Goal: Task Accomplishment & Management: Complete application form

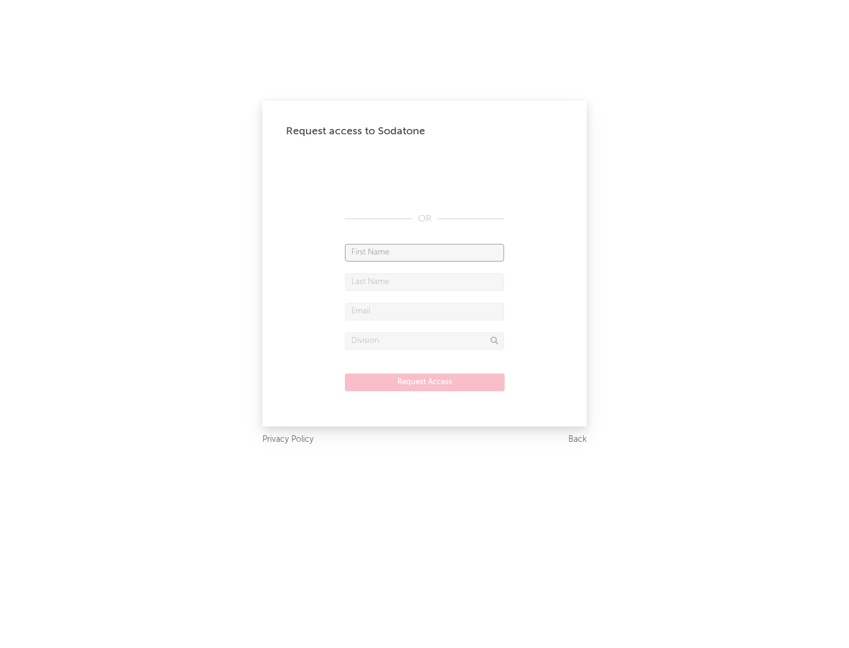
click at [424, 252] on input "text" at bounding box center [424, 253] width 159 height 18
type input "[PERSON_NAME]"
click at [424, 282] on input "text" at bounding box center [424, 282] width 159 height 18
type input "[PERSON_NAME]"
click at [424, 311] on input "text" at bounding box center [424, 312] width 159 height 18
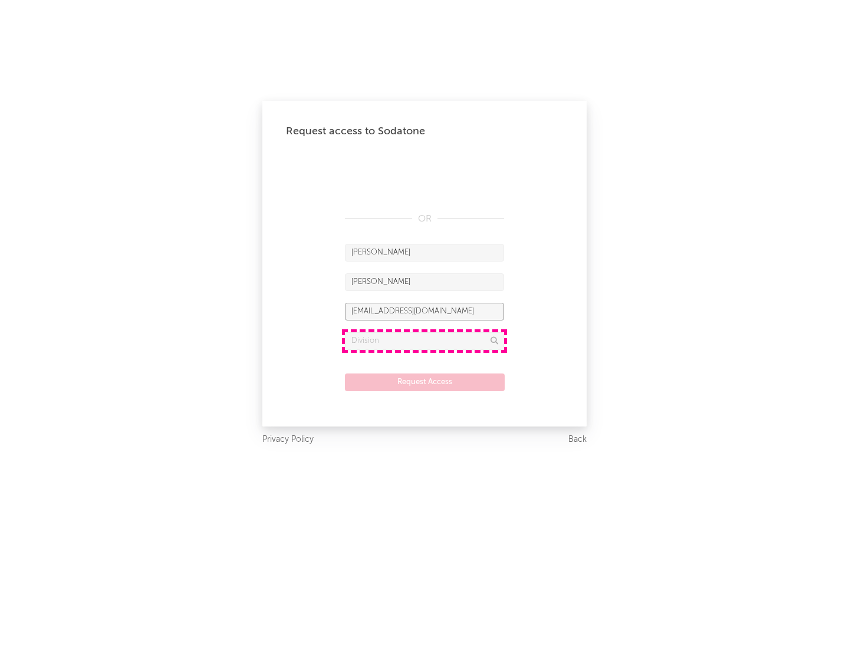
type input "[EMAIL_ADDRESS][DOMAIN_NAME]"
click at [424, 341] on input "text" at bounding box center [424, 341] width 159 height 18
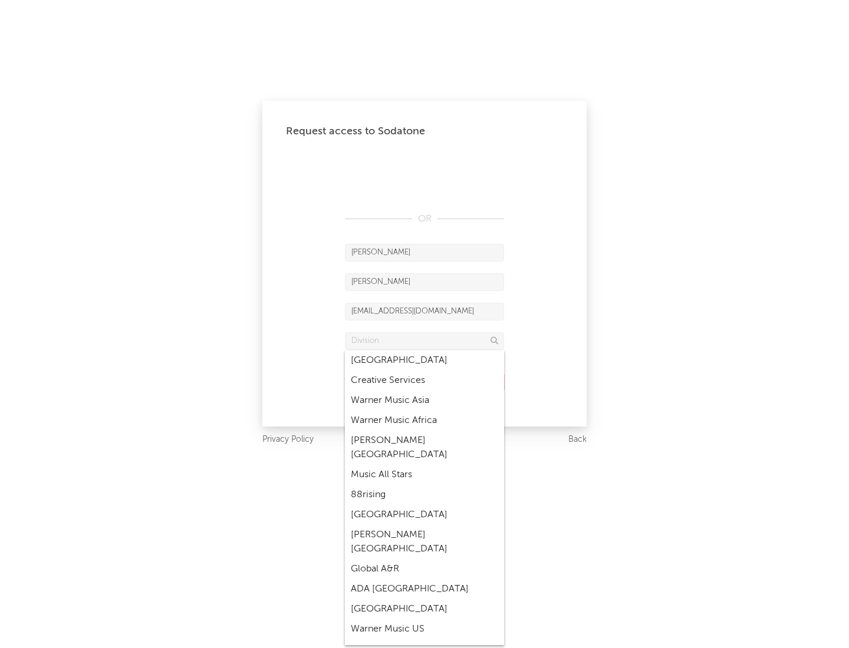
click at [424, 465] on div "Music All Stars" at bounding box center [424, 475] width 159 height 20
type input "Music All Stars"
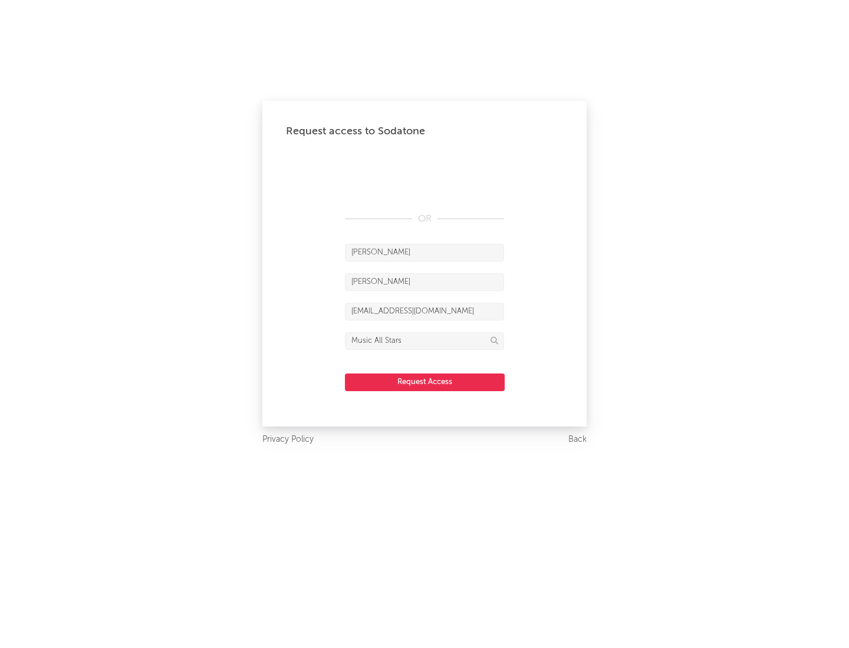
click at [424, 382] on button "Request Access" at bounding box center [425, 383] width 160 height 18
